Goal: Ask a question: Seek information or help from site administrators or community

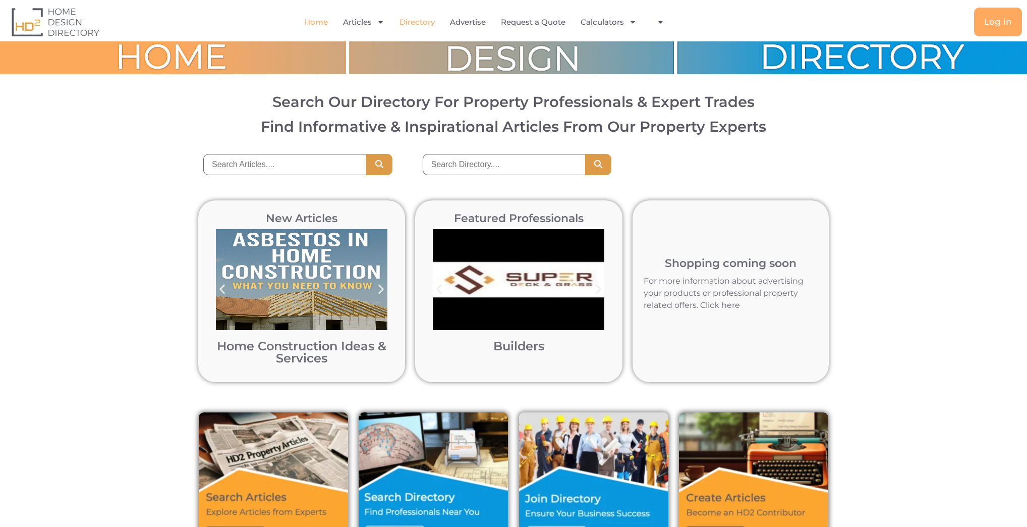
click at [422, 18] on link "Directory" at bounding box center [417, 22] width 35 height 23
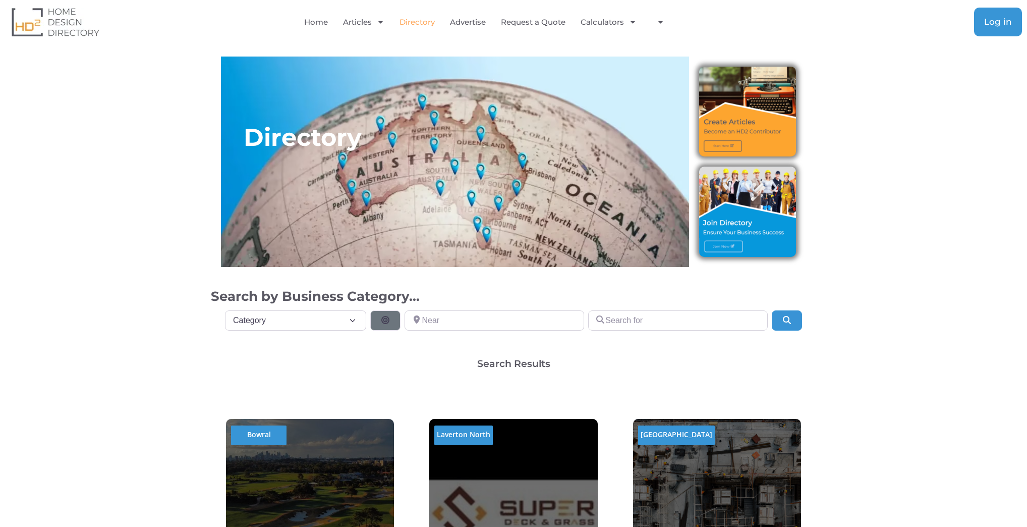
click at [1004, 14] on link "Log in" at bounding box center [998, 22] width 48 height 29
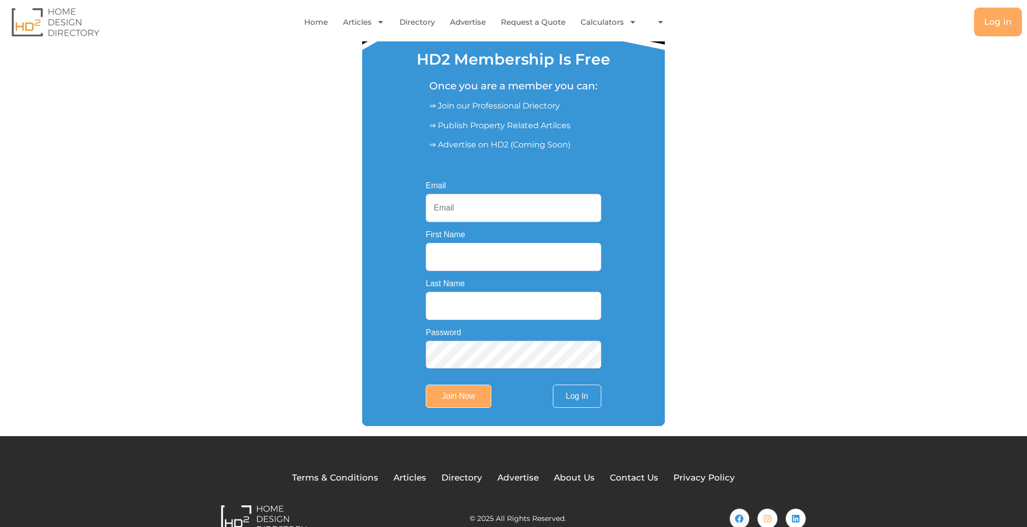
scroll to position [81, 0]
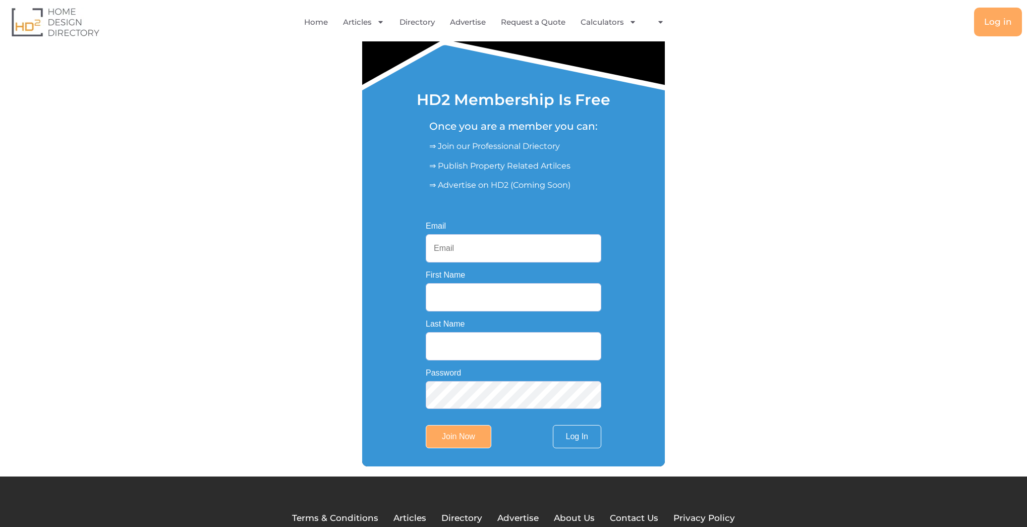
click at [468, 252] on input "Email" at bounding box center [514, 248] width 176 height 28
type input "[EMAIL_ADDRESS][DOMAIN_NAME]"
click at [456, 294] on input "First Name" at bounding box center [514, 297] width 176 height 28
type input "[PERSON_NAME]"
click at [471, 348] on input "Last Name" at bounding box center [514, 346] width 176 height 28
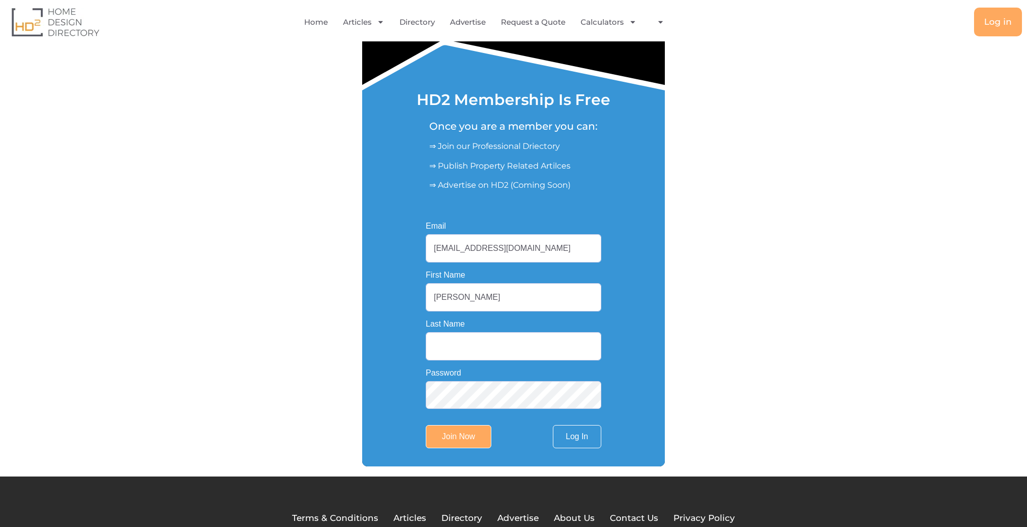
type input "Gefterman"
click at [589, 434] on link "Log In" at bounding box center [577, 436] width 48 height 23
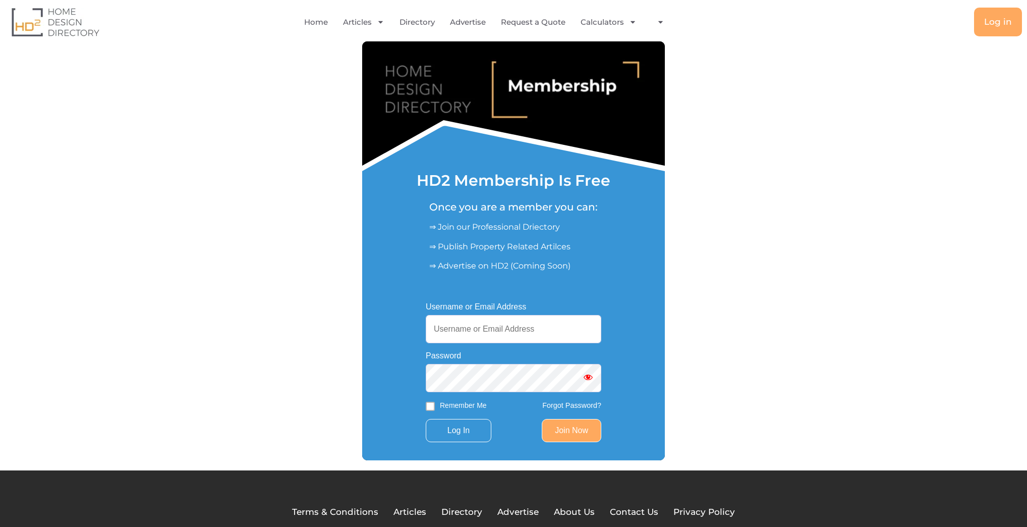
click at [488, 335] on input "Username or Email Address" at bounding box center [514, 329] width 176 height 28
drag, startPoint x: 480, startPoint y: 317, endPoint x: 482, endPoint y: 327, distance: 10.3
click at [480, 317] on input "Username or Email Address" at bounding box center [514, 329] width 176 height 28
click at [527, 332] on input "Username or Email Address" at bounding box center [514, 329] width 176 height 28
paste input "[EMAIL_ADDRESS][DOMAIN_NAME]"
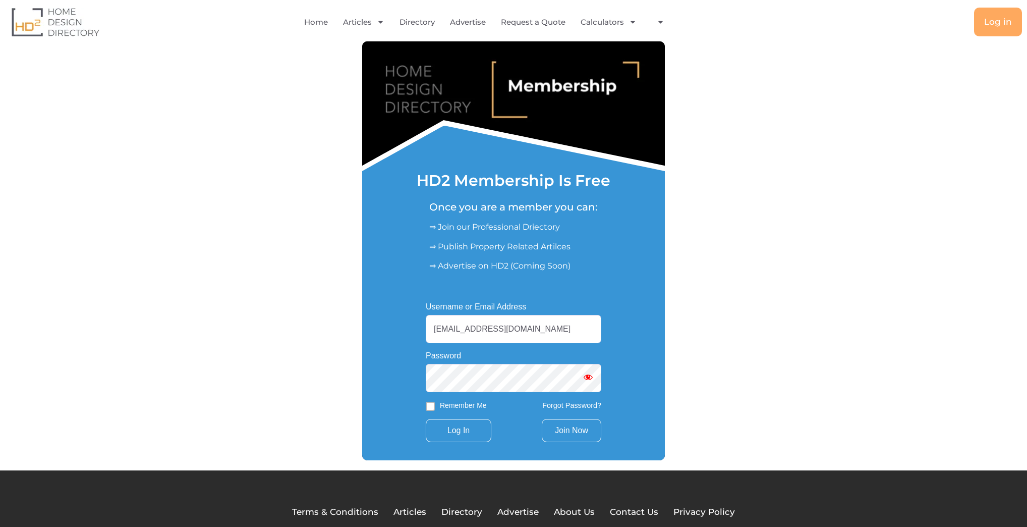
type input "[EMAIL_ADDRESS][DOMAIN_NAME]"
click at [563, 432] on link "Join Now" at bounding box center [572, 430] width 60 height 23
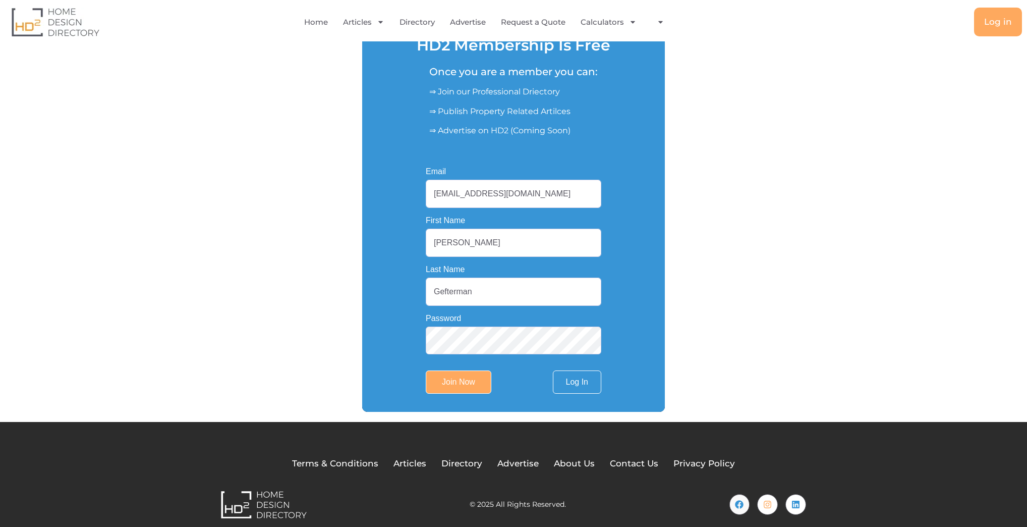
scroll to position [149, 0]
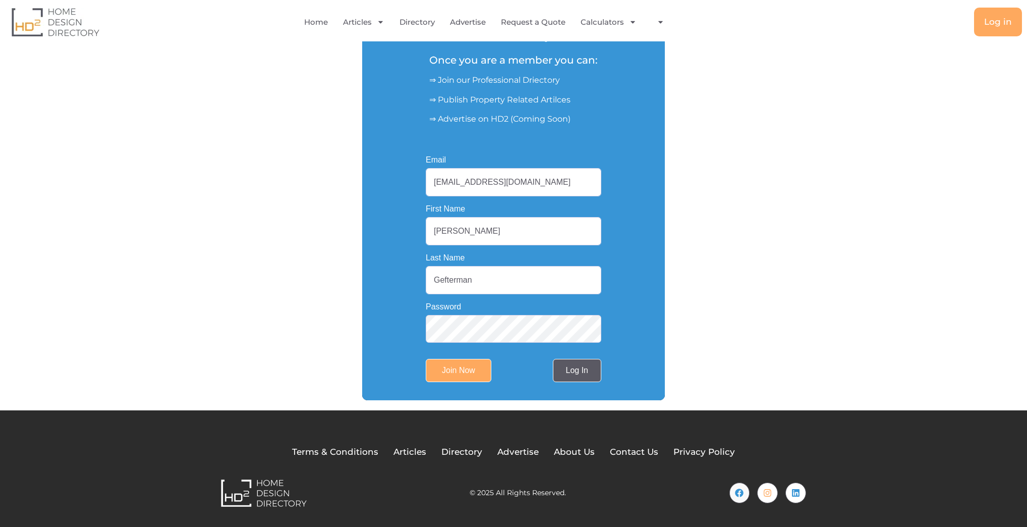
click at [577, 372] on link "Log In" at bounding box center [577, 370] width 48 height 23
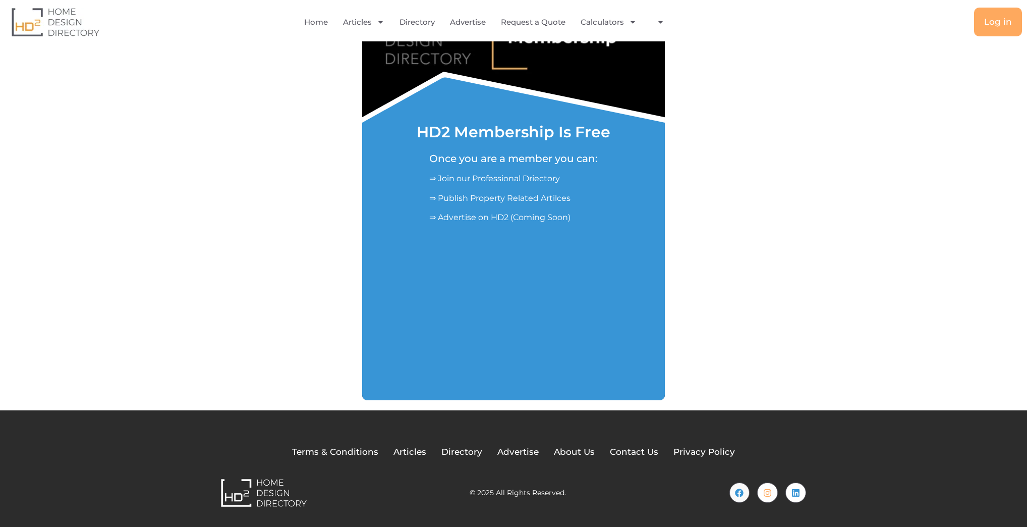
scroll to position [62, 0]
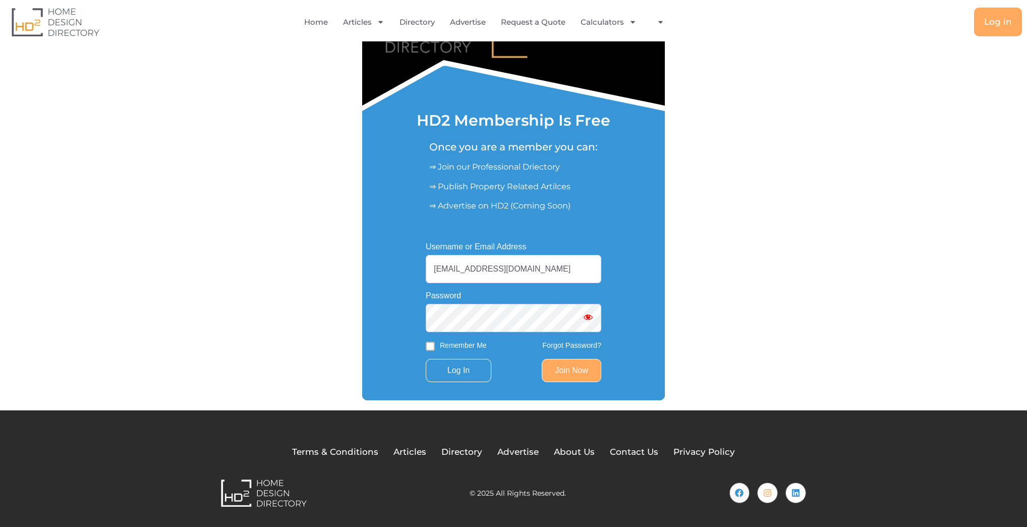
click at [440, 348] on label "Remember Me" at bounding box center [463, 345] width 47 height 11
click at [435, 348] on input "Remember Me" at bounding box center [430, 346] width 9 height 9
checkbox input "true"
click at [469, 373] on input "Log In" at bounding box center [459, 370] width 66 height 23
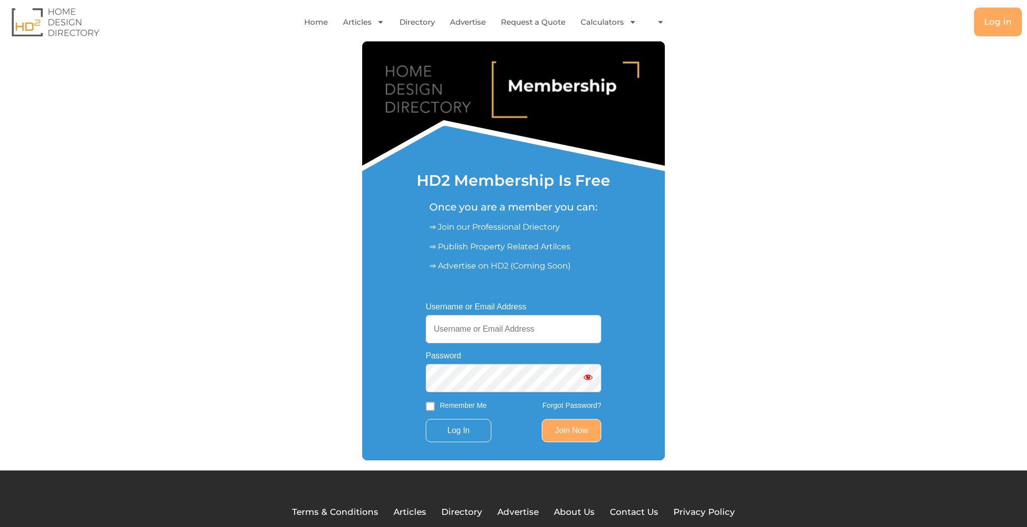
click at [494, 341] on input "Username or Email Address" at bounding box center [514, 329] width 176 height 28
click at [506, 329] on input "Username or Email Address" at bounding box center [514, 329] width 176 height 28
type input "[EMAIL_ADDRESS][DOMAIN_NAME]"
click at [426, 410] on input "Remember Me" at bounding box center [430, 406] width 9 height 9
checkbox input "true"
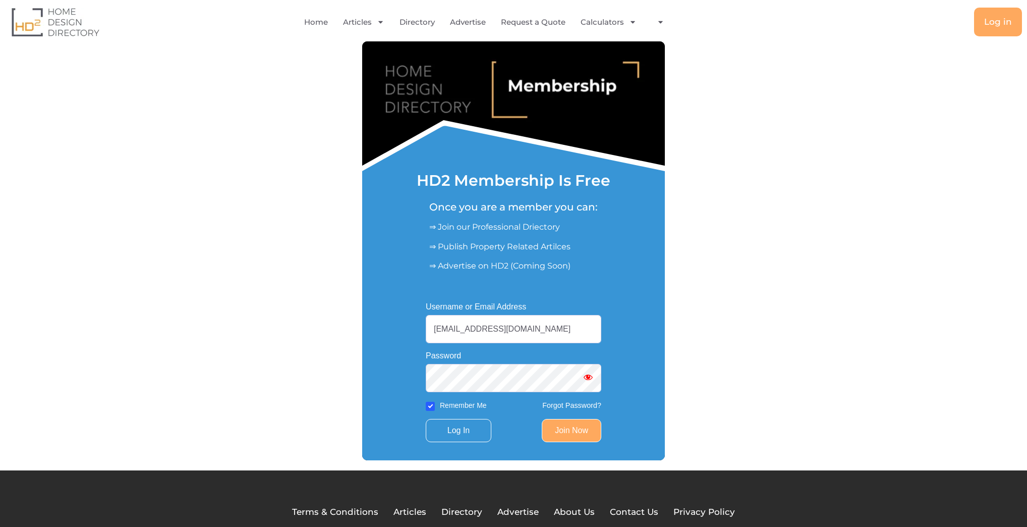
click at [567, 432] on link "Join Now" at bounding box center [572, 430] width 60 height 23
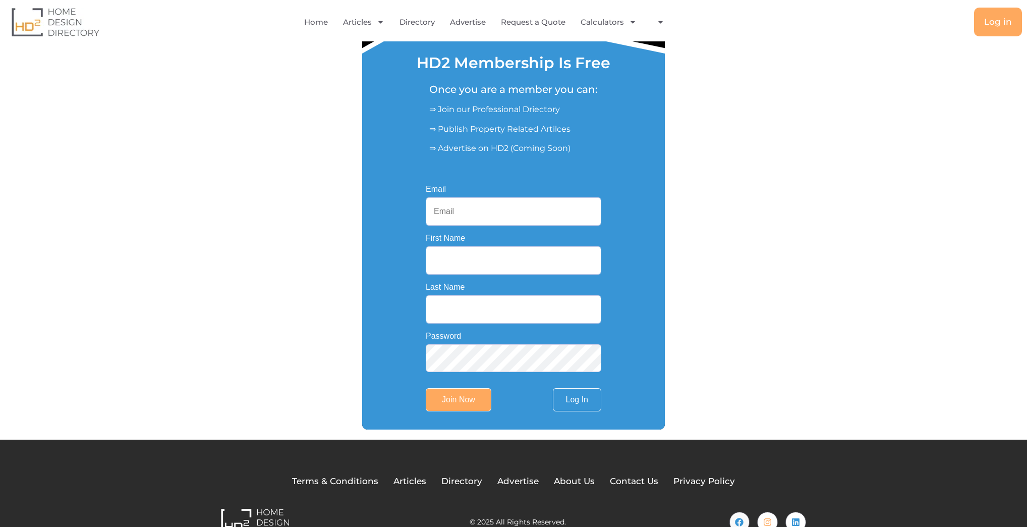
scroll to position [121, 0]
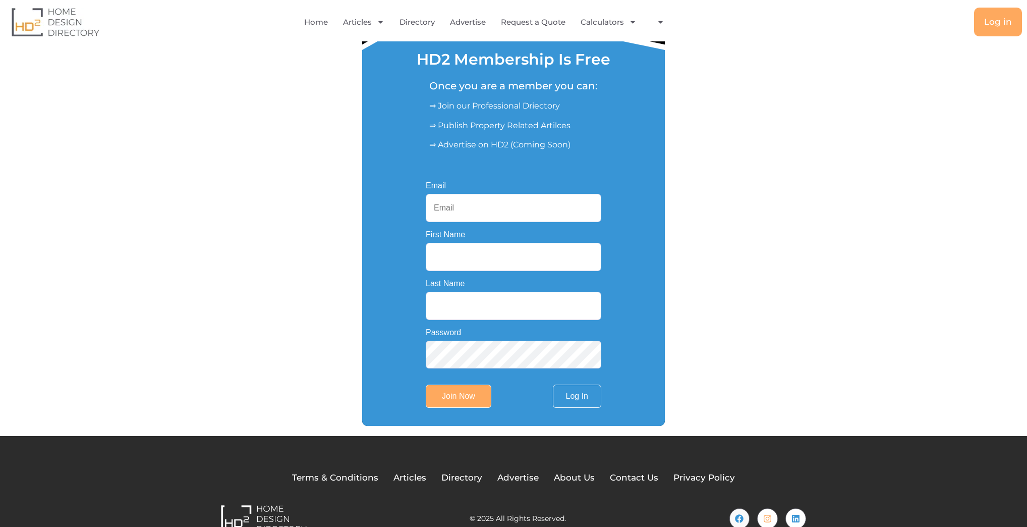
drag, startPoint x: 466, startPoint y: 218, endPoint x: 461, endPoint y: 216, distance: 6.1
click at [461, 216] on input "Email" at bounding box center [514, 208] width 176 height 28
type input "slideandglide2025@gmail.com"
click at [454, 274] on form "Email slideandglide2025@gmail.com First Name Last Name Password Join Now Log In" at bounding box center [514, 295] width 176 height 227
click at [454, 264] on input "First Name" at bounding box center [514, 257] width 176 height 28
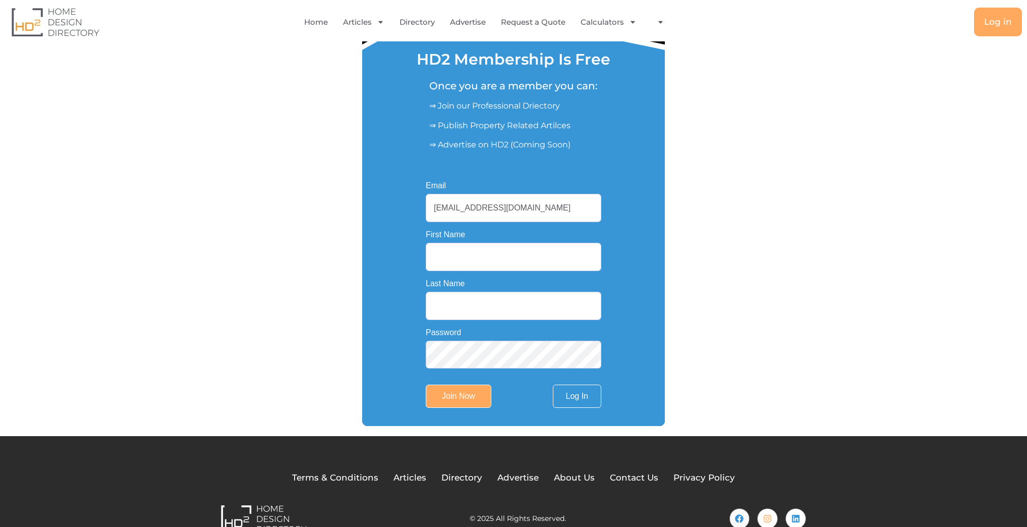
type input "Tyler"
click at [451, 306] on input "Last Name" at bounding box center [514, 306] width 176 height 28
type input "Gefterman"
click at [693, 371] on div "HD2 Membership Is Free Once you are a member you can: ⇒ Join our Professional D…" at bounding box center [513, 172] width 605 height 505
click at [455, 404] on input "Join Now" at bounding box center [459, 395] width 66 height 23
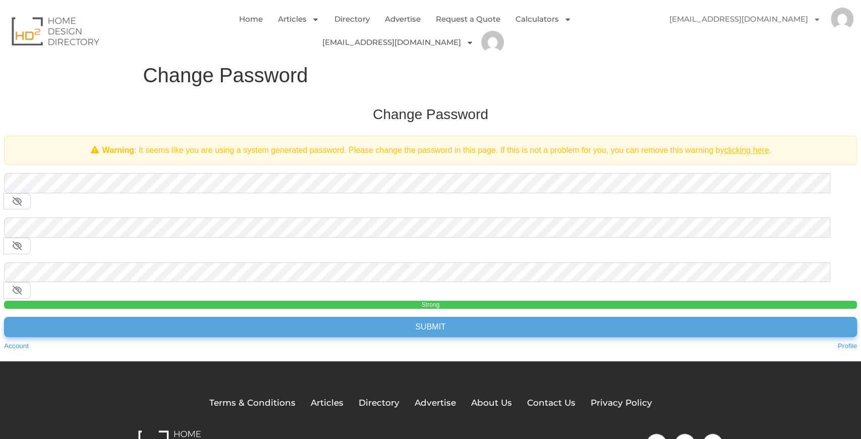
click at [418, 317] on input "Submit" at bounding box center [430, 327] width 853 height 20
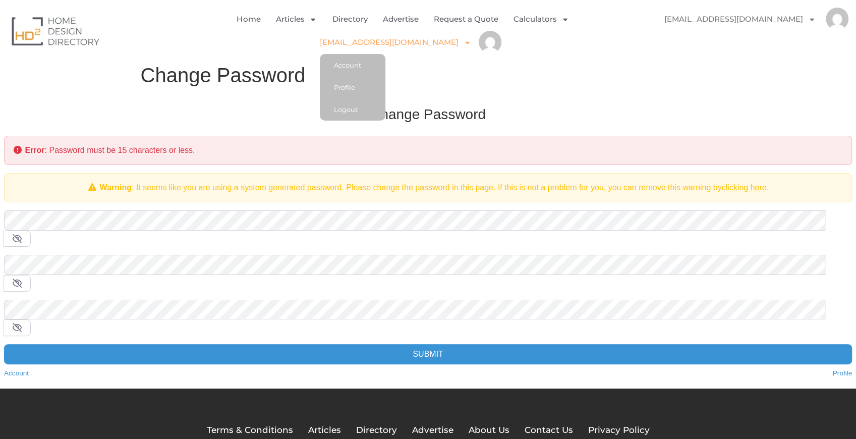
click at [437, 43] on link "[EMAIL_ADDRESS][DOMAIN_NAME]" at bounding box center [395, 42] width 151 height 23
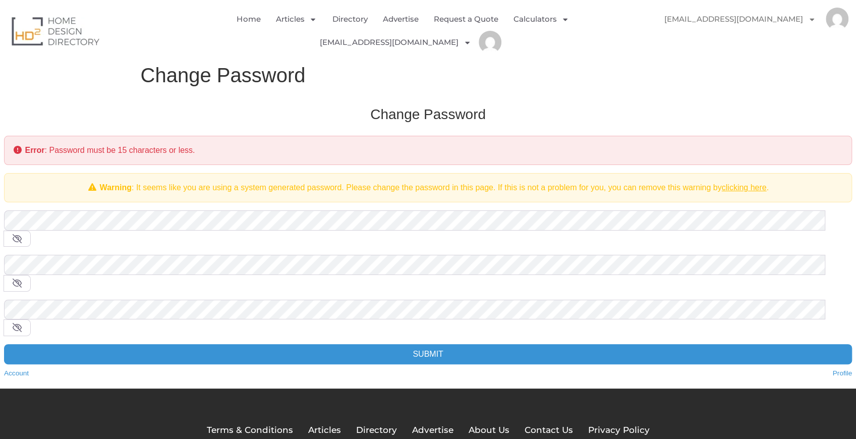
click at [479, 48] on img "Menu" at bounding box center [490, 42] width 23 height 23
click at [798, 20] on link "[EMAIL_ADDRESS][DOMAIN_NAME]" at bounding box center [740, 19] width 172 height 23
click at [693, 66] on link "Profile" at bounding box center [687, 65] width 67 height 23
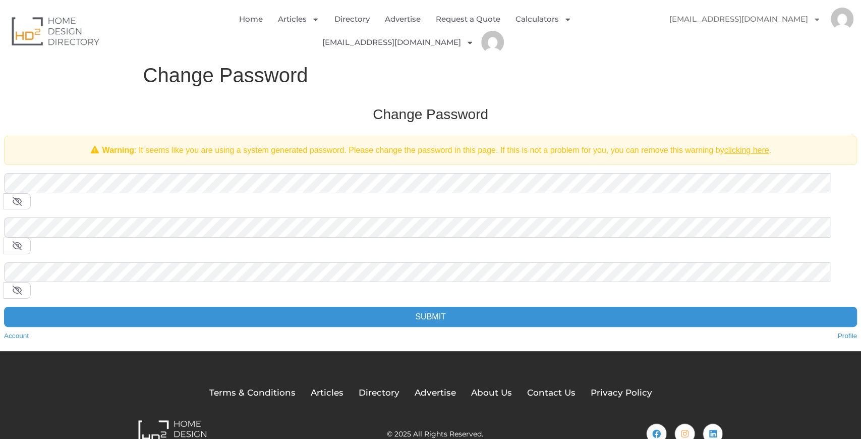
drag, startPoint x: 213, startPoint y: 199, endPoint x: 207, endPoint y: 200, distance: 6.6
click at [213, 199] on form "Old Password * New Password * Confirm Password * Submit" at bounding box center [430, 250] width 853 height 154
drag, startPoint x: 216, startPoint y: 198, endPoint x: 183, endPoint y: 200, distance: 33.4
click at [215, 198] on form "Old Password * New Password * Confirm Password * Submit" at bounding box center [430, 250] width 853 height 154
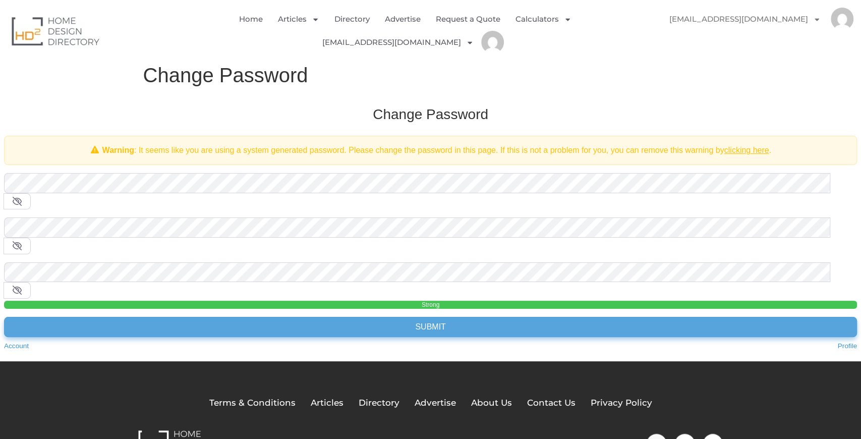
click at [407, 317] on input "Submit" at bounding box center [430, 327] width 853 height 20
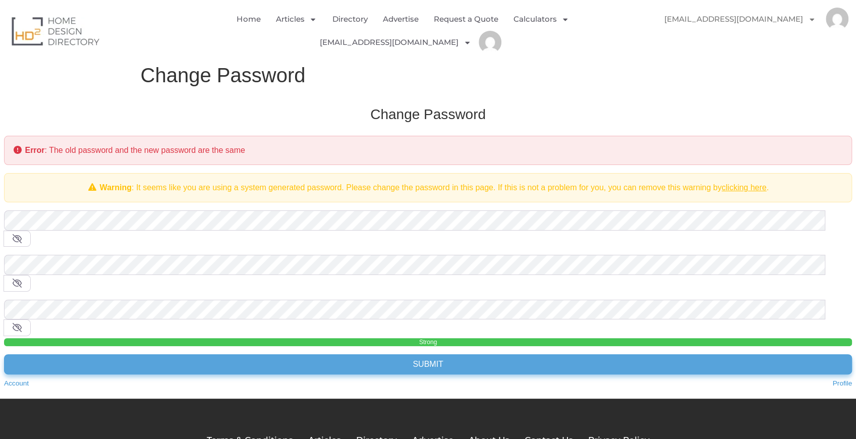
click at [471, 354] on input "Submit" at bounding box center [428, 364] width 848 height 20
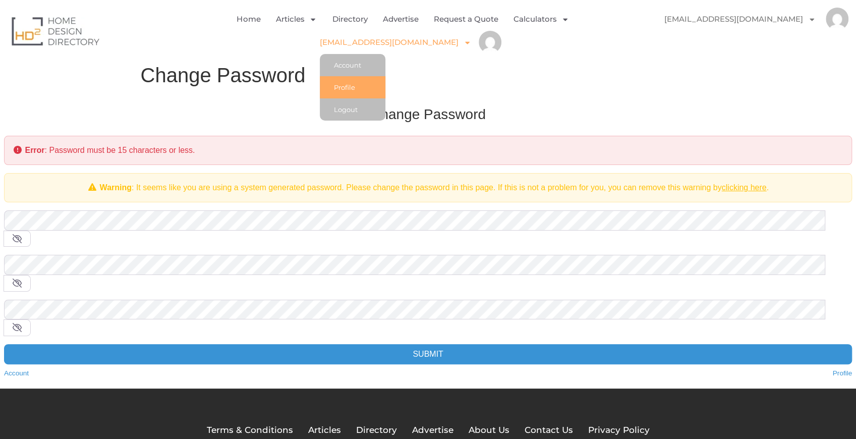
click at [348, 86] on link "Profile" at bounding box center [353, 87] width 66 height 22
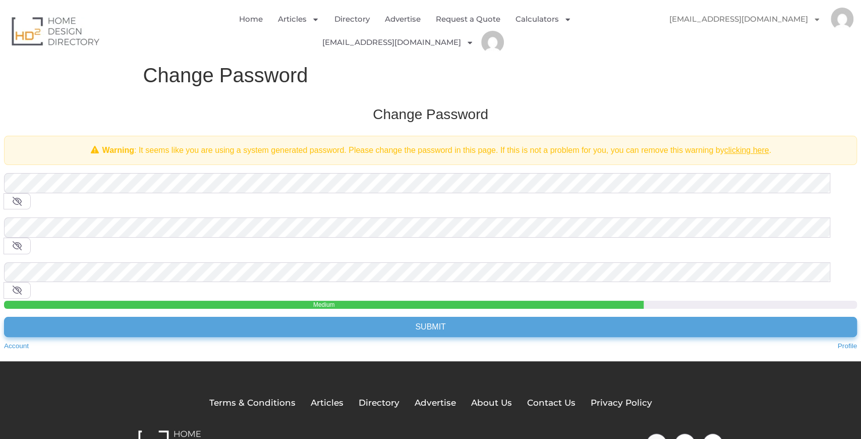
click at [407, 317] on input "Submit" at bounding box center [430, 327] width 853 height 20
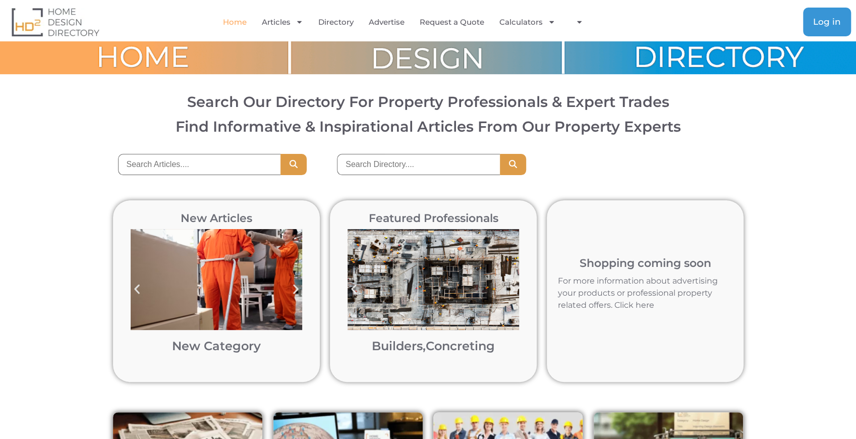
click at [817, 24] on span "Log in" at bounding box center [827, 22] width 28 height 9
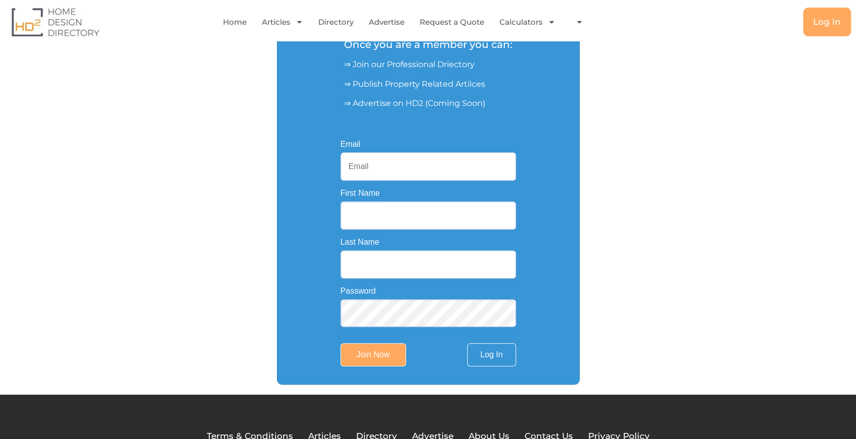
scroll to position [168, 0]
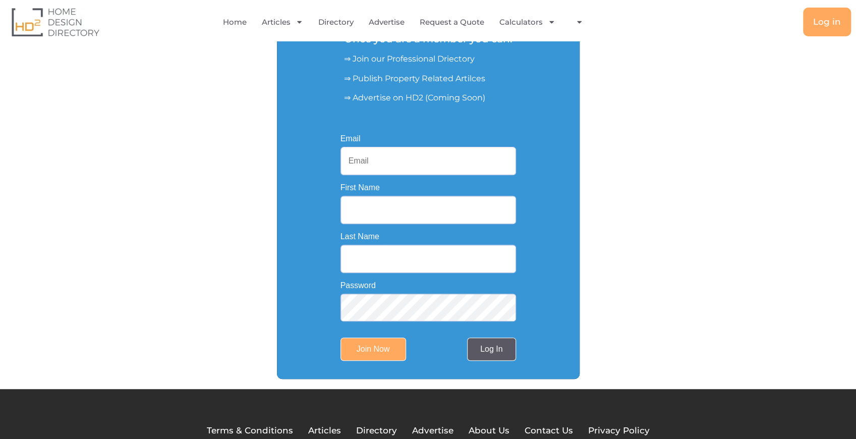
type input "[EMAIL_ADDRESS][DOMAIN_NAME]"
click at [500, 360] on link "Log In" at bounding box center [491, 348] width 48 height 23
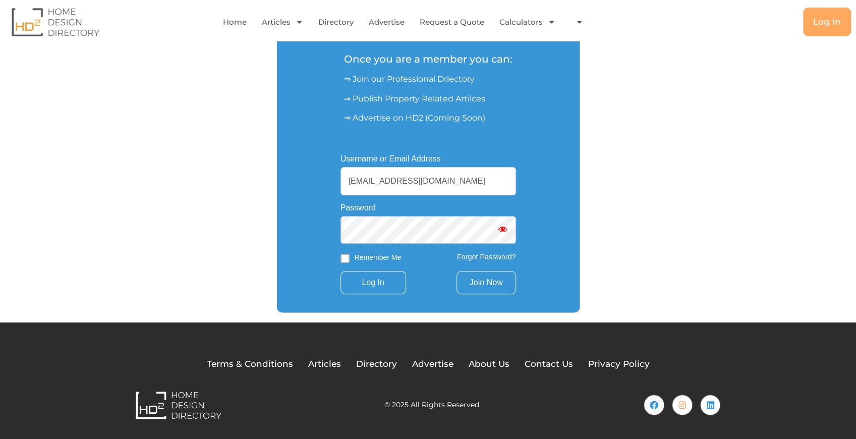
click at [477, 272] on link "Join Now" at bounding box center [487, 282] width 60 height 23
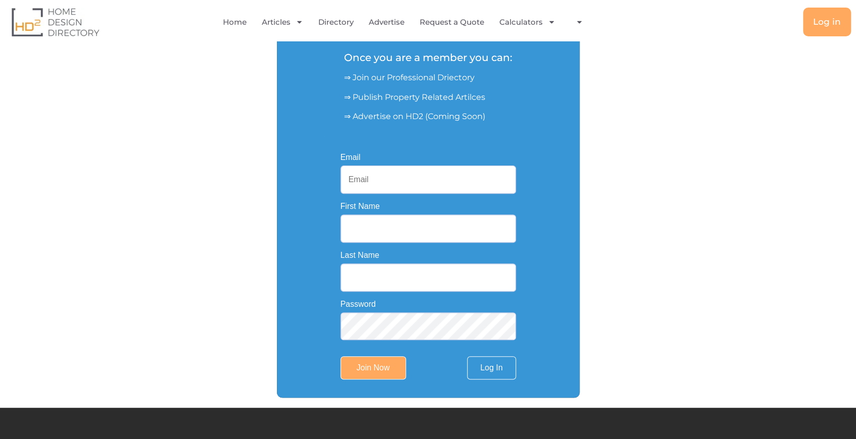
drag, startPoint x: 521, startPoint y: 376, endPoint x: 511, endPoint y: 375, distance: 10.6
click at [521, 376] on div "Email First Name Last Name Password Join Now Log In" at bounding box center [428, 266] width 211 height 261
click at [500, 374] on link "Log In" at bounding box center [491, 367] width 48 height 23
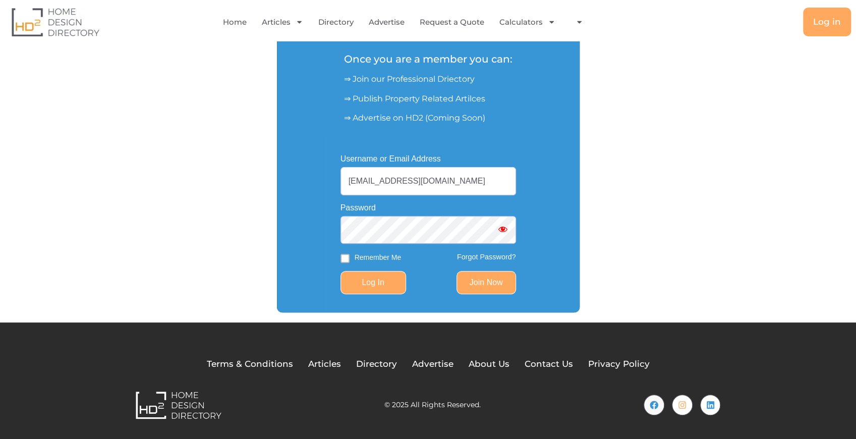
click at [359, 288] on input "Log In" at bounding box center [374, 282] width 66 height 23
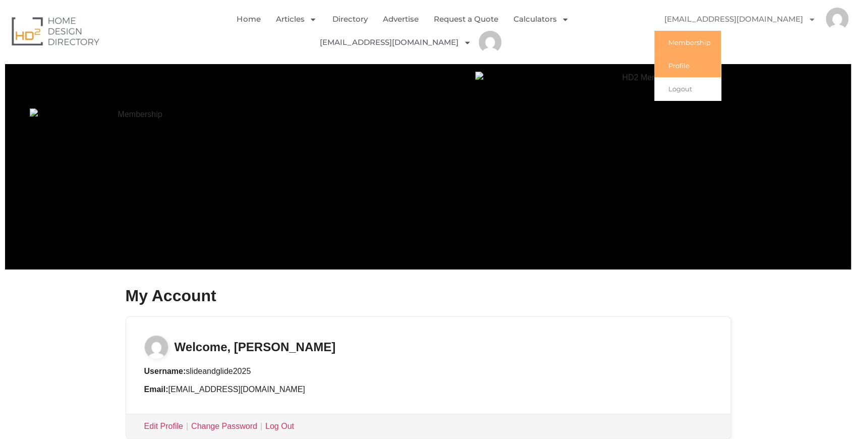
click at [696, 73] on link "Profile" at bounding box center [687, 65] width 67 height 23
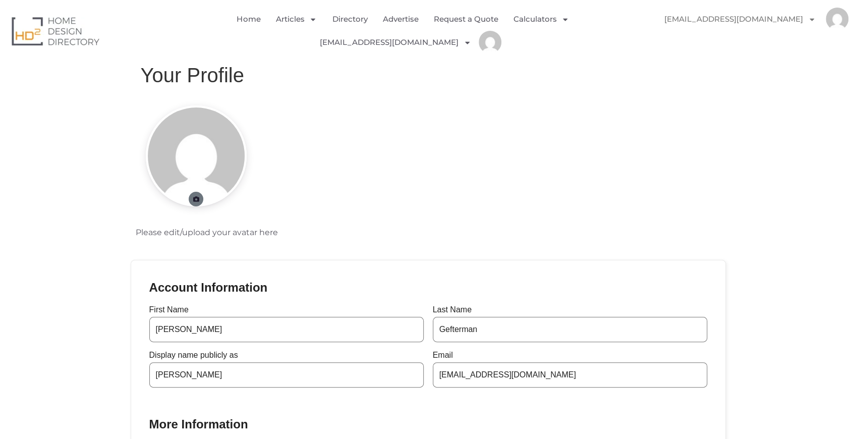
click at [197, 200] on icon at bounding box center [196, 199] width 8 height 6
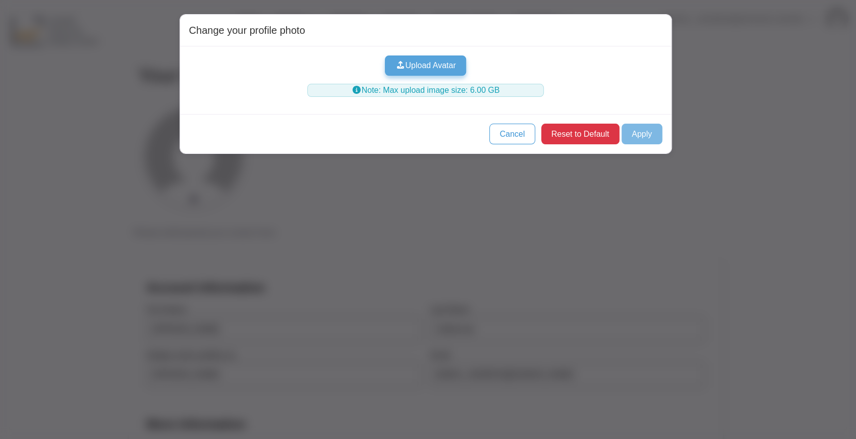
click at [430, 69] on button "Upload Avatar" at bounding box center [425, 65] width 81 height 20
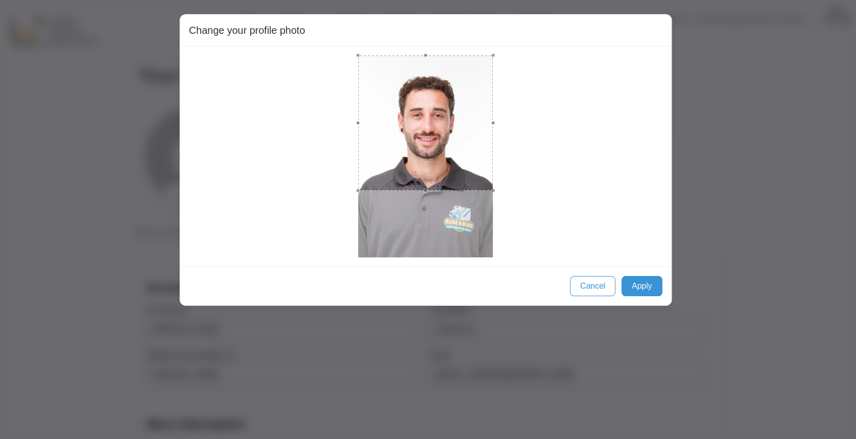
drag, startPoint x: 382, startPoint y: 79, endPoint x: 480, endPoint y: 211, distance: 164.9
click at [480, 211] on div at bounding box center [425, 156] width 135 height 202
drag, startPoint x: 420, startPoint y: 141, endPoint x: 423, endPoint y: 155, distance: 14.6
click at [423, 155] on div at bounding box center [425, 138] width 135 height 135
click at [651, 287] on button "Apply" at bounding box center [641, 286] width 40 height 20
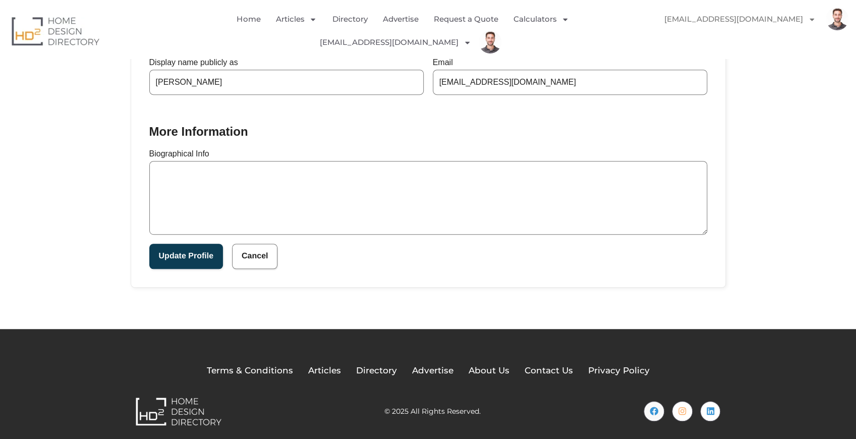
scroll to position [298, 0]
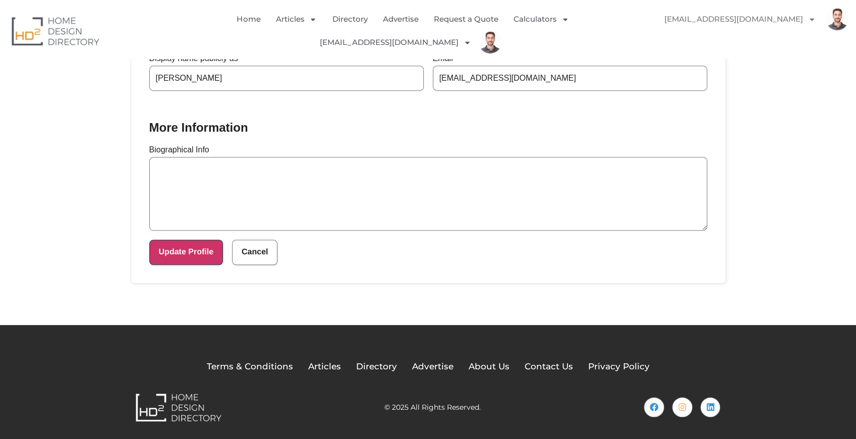
click at [194, 256] on button "Update Profile" at bounding box center [186, 252] width 74 height 25
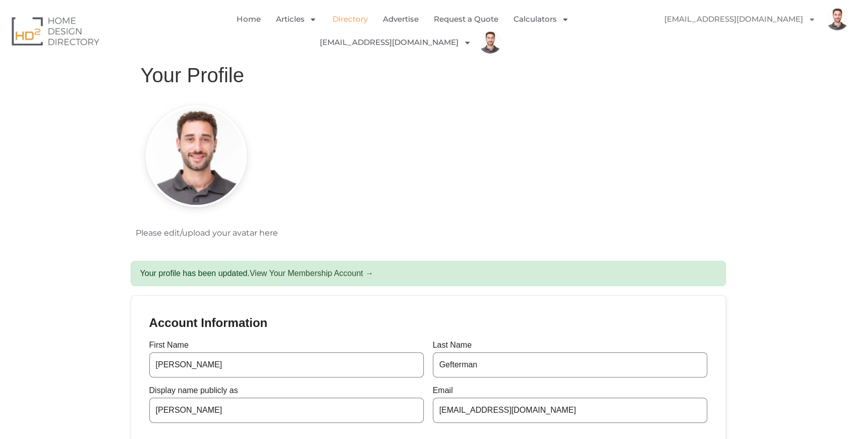
click at [349, 15] on link "Directory" at bounding box center [349, 19] width 35 height 23
click at [345, 21] on link "Directory" at bounding box center [349, 19] width 35 height 23
drag, startPoint x: 308, startPoint y: 277, endPoint x: 288, endPoint y: 276, distance: 20.2
click at [288, 276] on link "View Your Membership Account →" at bounding box center [312, 273] width 124 height 9
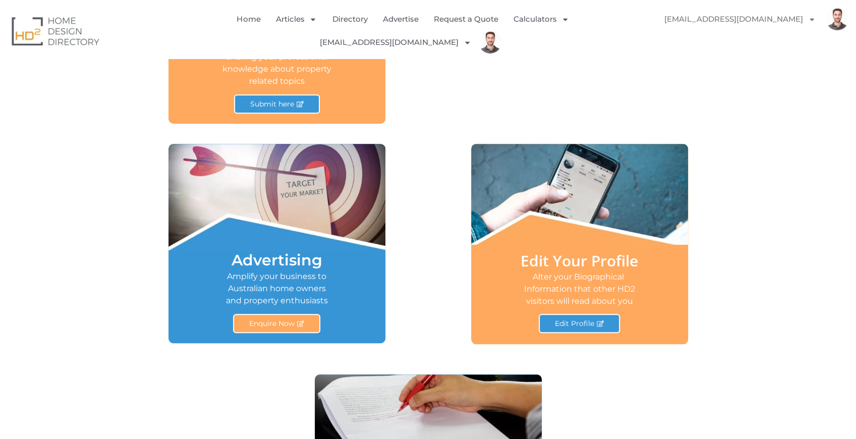
scroll to position [572, 0]
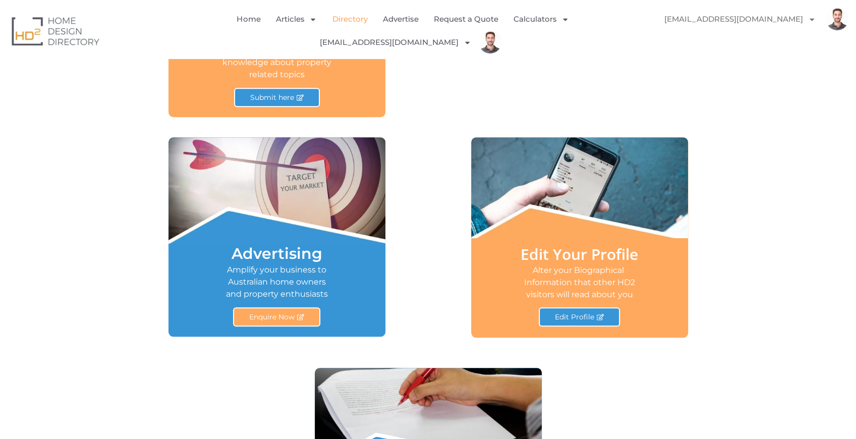
click at [349, 19] on link "Directory" at bounding box center [349, 19] width 35 height 23
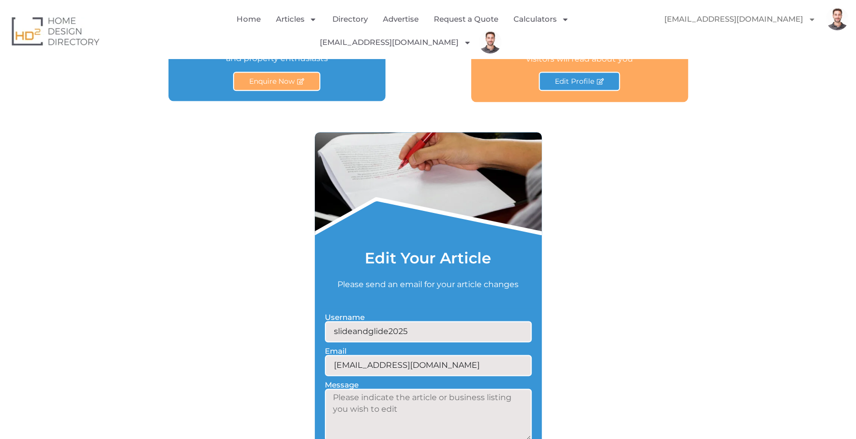
scroll to position [706, 0]
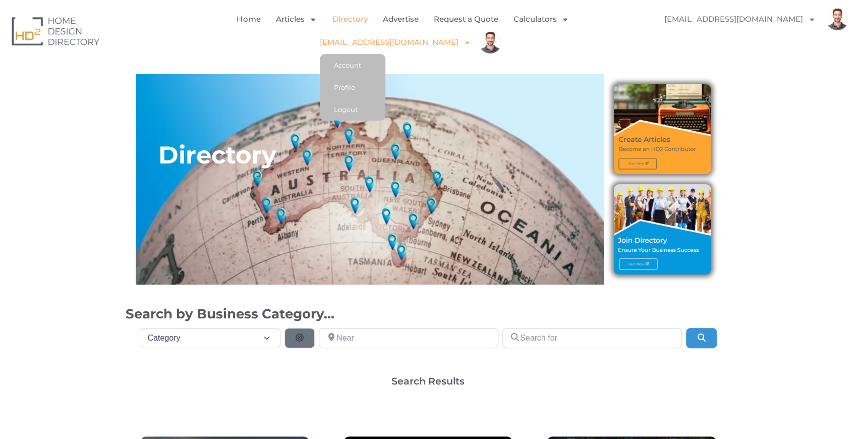
click at [374, 43] on link "[EMAIL_ADDRESS][DOMAIN_NAME]" at bounding box center [395, 42] width 151 height 23
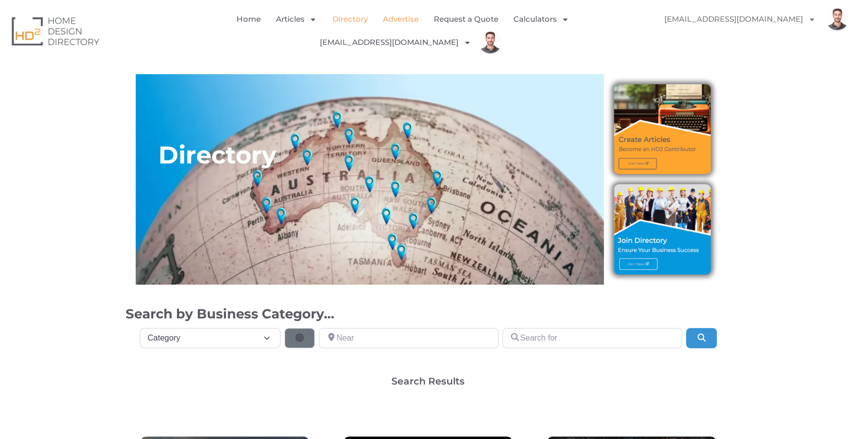
click at [400, 21] on link "Advertise" at bounding box center [400, 19] width 36 height 23
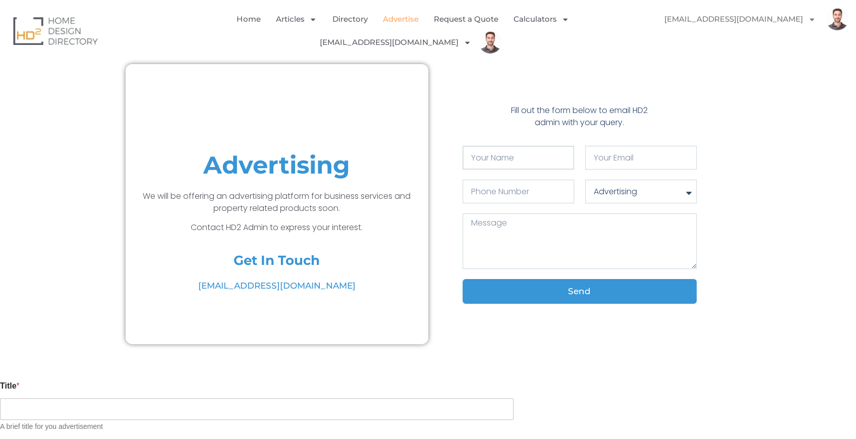
click at [497, 149] on input "Your Name" at bounding box center [518, 158] width 111 height 24
click at [491, 159] on input "Your Name" at bounding box center [518, 158] width 111 height 24
click at [496, 159] on input "Your Name" at bounding box center [518, 158] width 111 height 24
paste input "Tyler Gefterman"
type input "Tyler Gefterman"
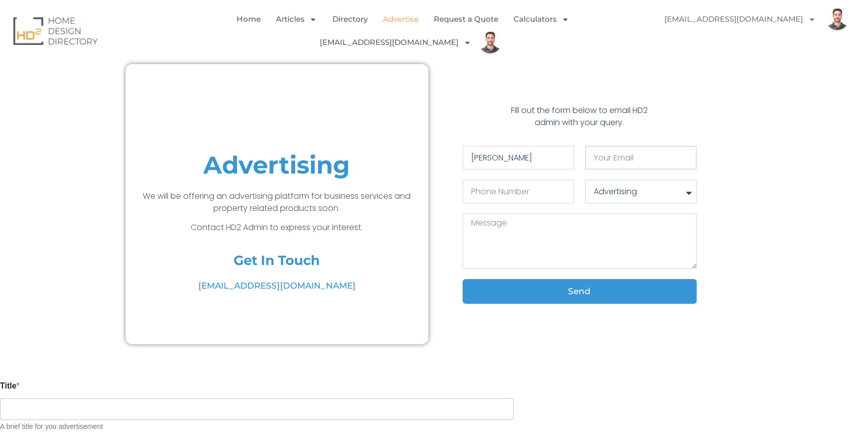
click at [612, 160] on input "Your email" at bounding box center [640, 158] width 111 height 24
click at [625, 159] on input "Your email" at bounding box center [640, 158] width 111 height 24
paste input "[EMAIL_ADDRESS][DOMAIN_NAME]"
type input "[EMAIL_ADDRESS][DOMAIN_NAME]"
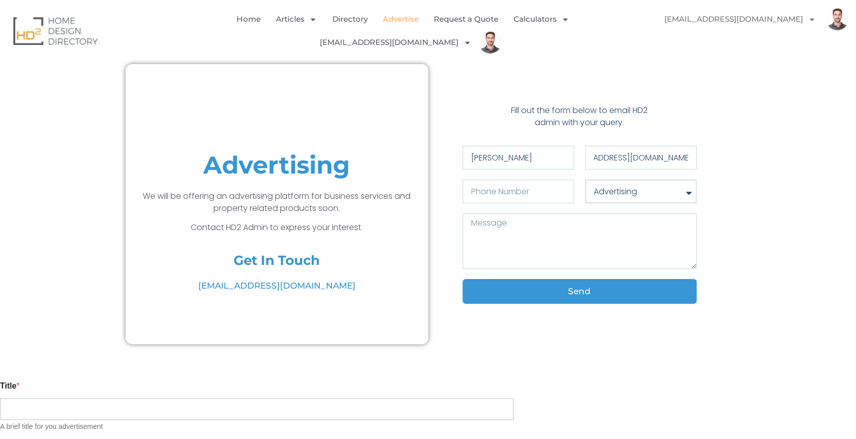
scroll to position [0, 0]
click at [614, 184] on select "Advertising Articles Directory General Enquiry" at bounding box center [640, 192] width 111 height 24
click at [610, 184] on select "Advertising Articles Directory General Enquiry" at bounding box center [640, 192] width 111 height 24
click at [487, 243] on textarea "Message" at bounding box center [580, 240] width 234 height 55
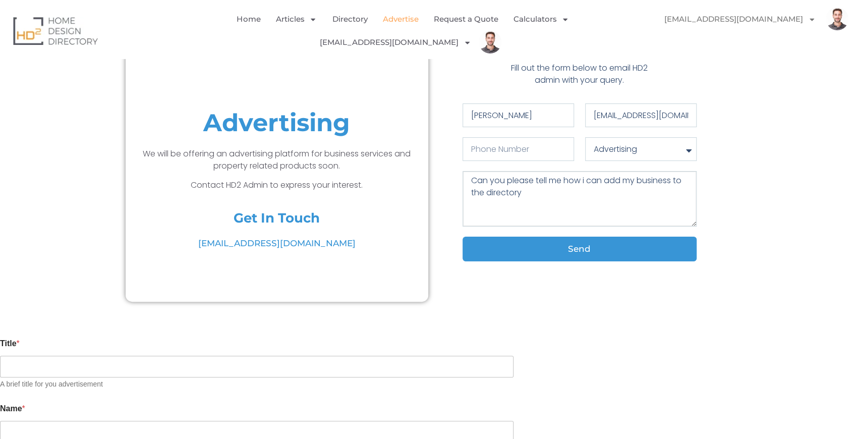
scroll to position [33, 0]
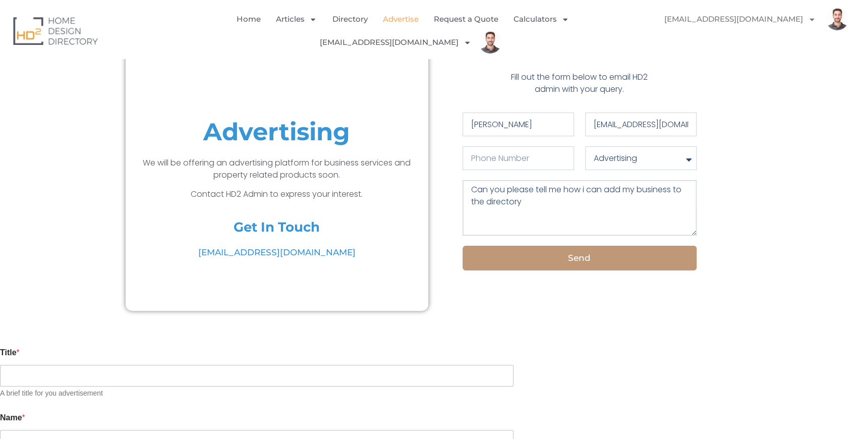
type textarea "Can you please tell me how i can add my business to the directory"
click at [557, 254] on span "Send" at bounding box center [580, 258] width 178 height 9
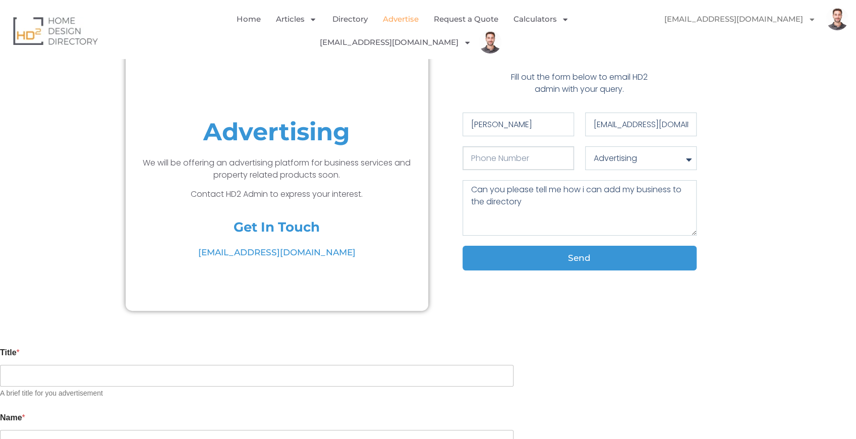
scroll to position [0, 0]
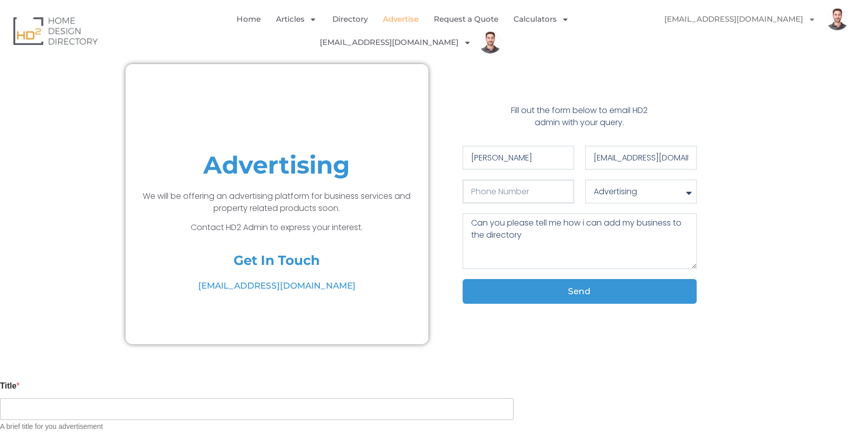
click at [527, 184] on input "Phone Number" at bounding box center [518, 192] width 111 height 24
click at [516, 197] on input "Phone Number" at bounding box center [518, 192] width 111 height 24
paste input "0489 266 468"
type input "0489 266 468"
click at [547, 238] on textarea "Can you please tell me how i can add my business to the directory" at bounding box center [580, 240] width 234 height 55
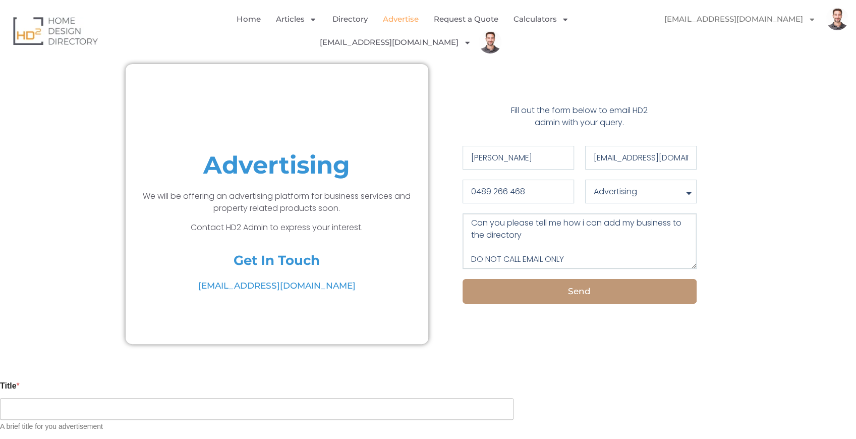
type textarea "Can you please tell me how i can add my business to the directory DO NOT CALL E…"
click at [550, 298] on button "Send" at bounding box center [580, 291] width 234 height 25
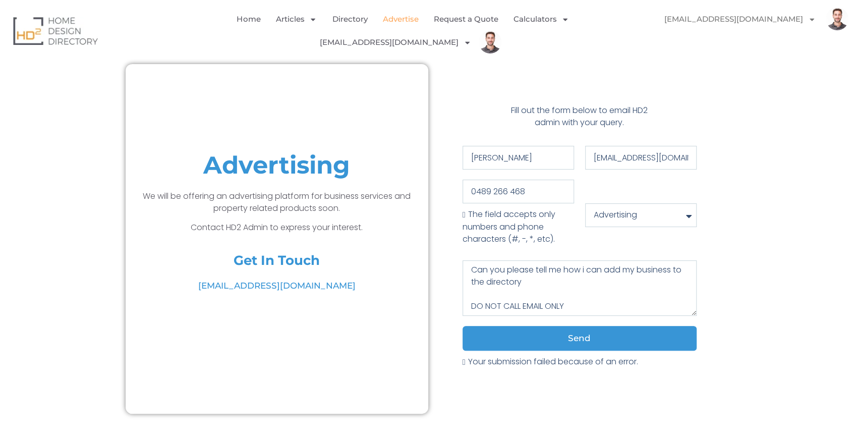
click at [463, 215] on span "The field accepts only numbers and phone characters (#, -, *, etc)." at bounding box center [518, 226] width 111 height 37
click at [493, 188] on input "0489 266 468" at bounding box center [518, 192] width 111 height 24
click at [506, 189] on input "0489266 468" at bounding box center [518, 192] width 111 height 24
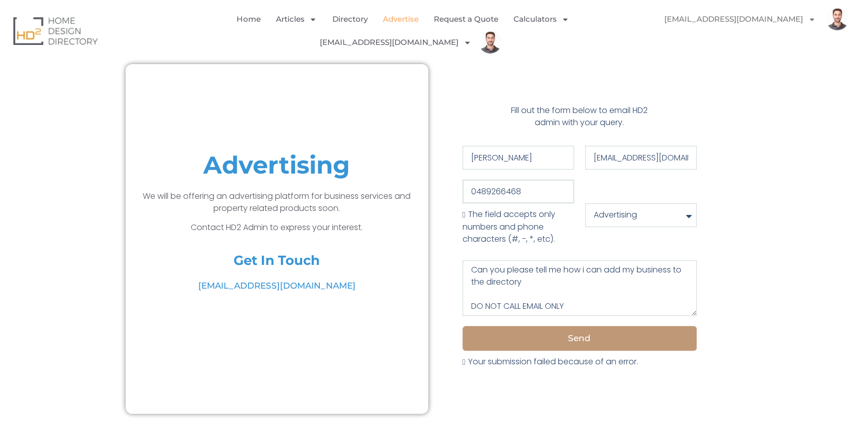
type input "0489266468"
click at [560, 337] on span "Send" at bounding box center [580, 338] width 178 height 9
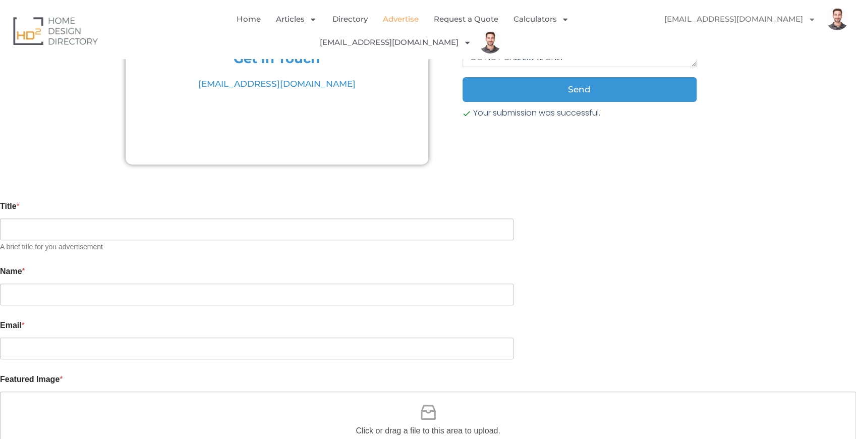
scroll to position [336, 0]
